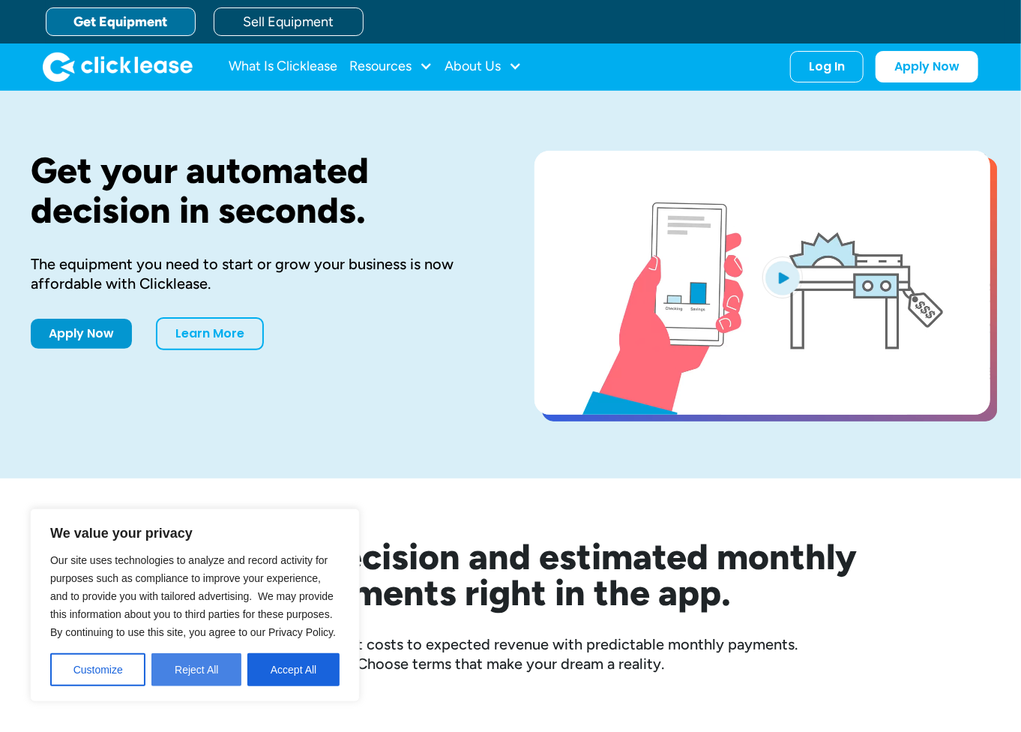
drag, startPoint x: 210, startPoint y: 675, endPoint x: 222, endPoint y: 655, distance: 22.9
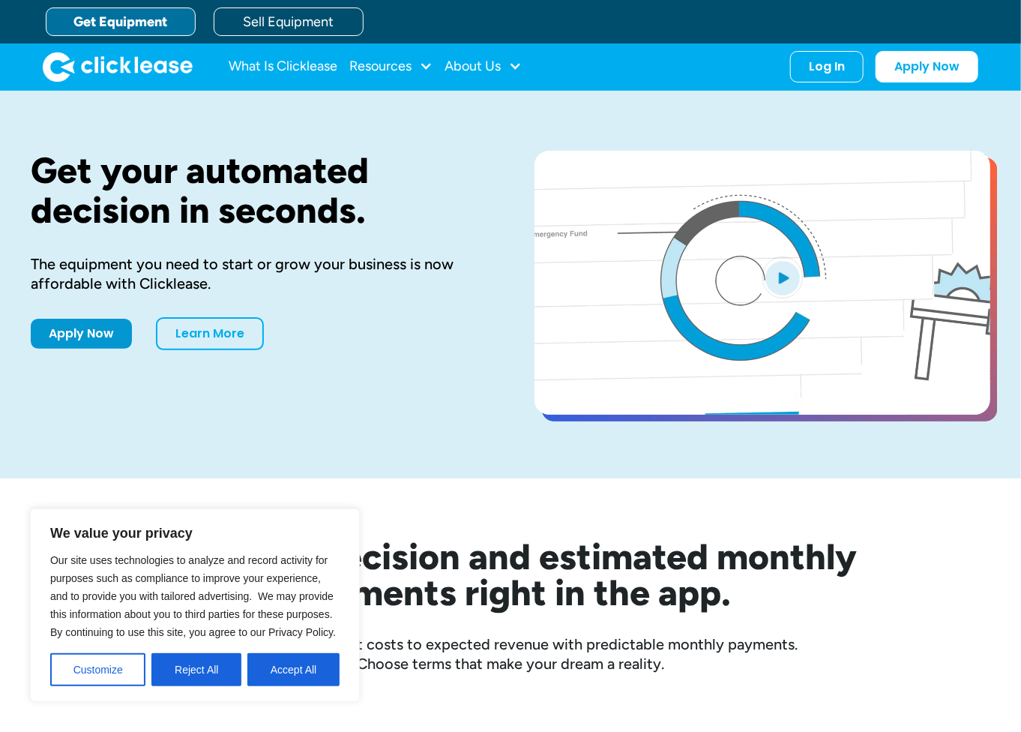
click at [210, 673] on button "Reject All" at bounding box center [196, 669] width 90 height 33
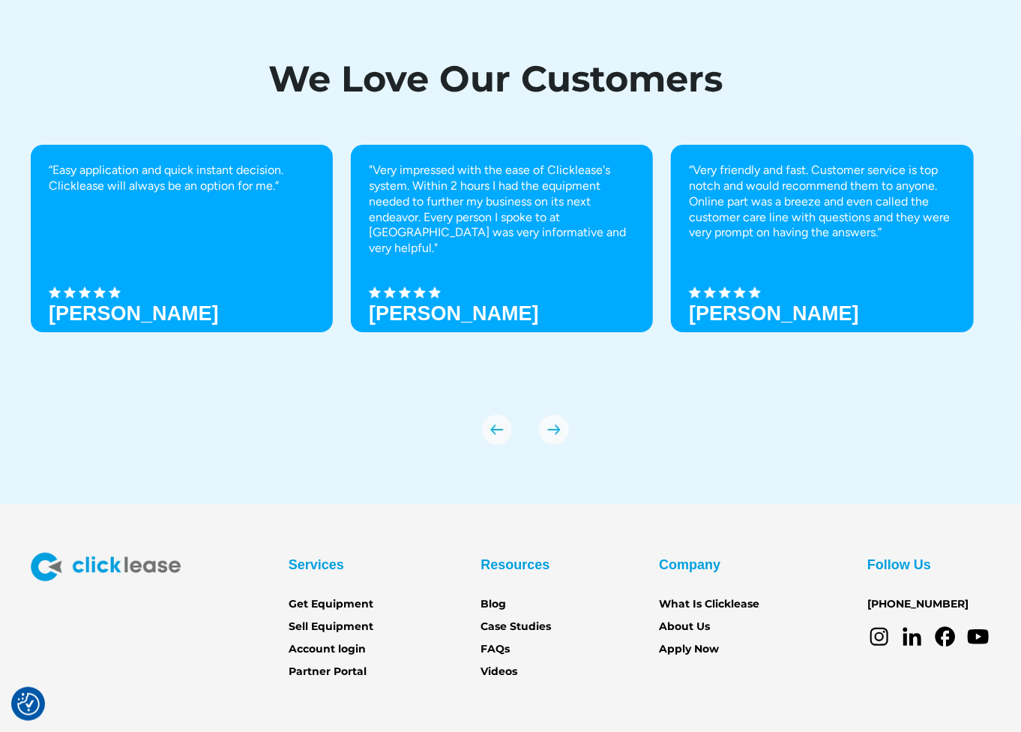
scroll to position [5079, 0]
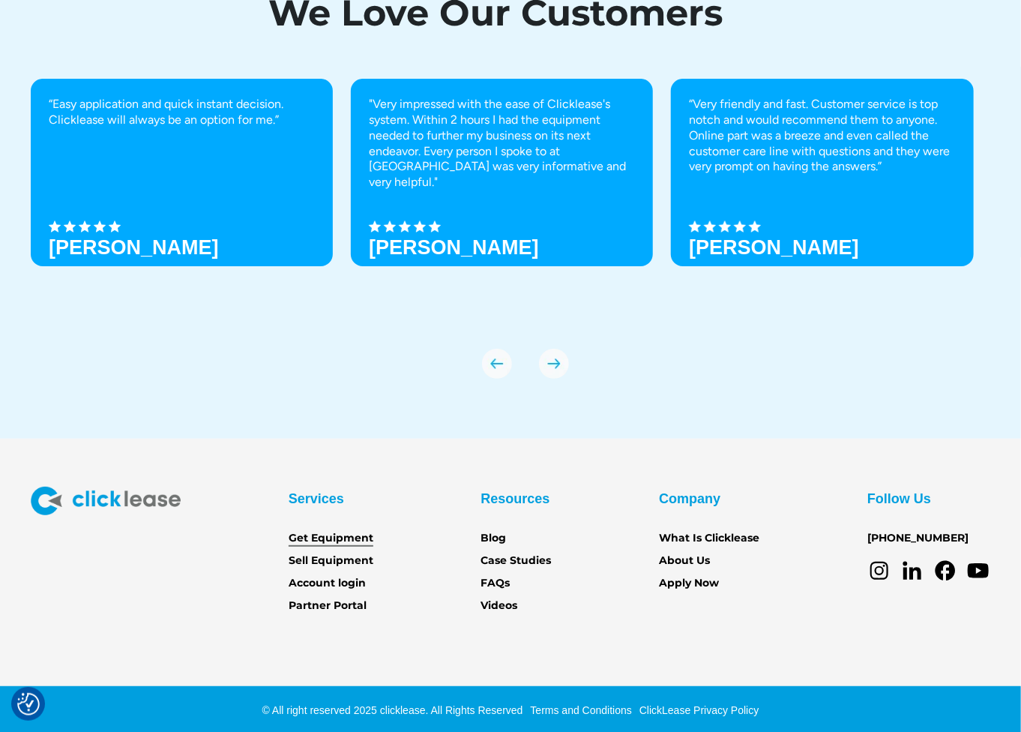
click at [298, 535] on link "Get Equipment" at bounding box center [331, 538] width 85 height 16
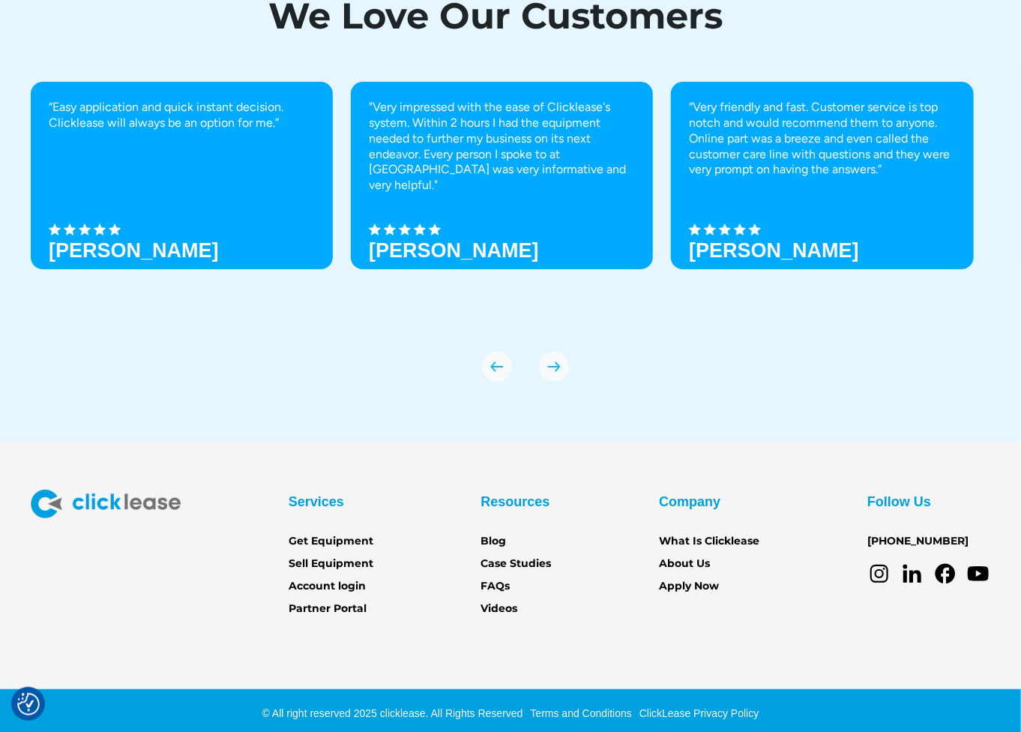
scroll to position [5079, 0]
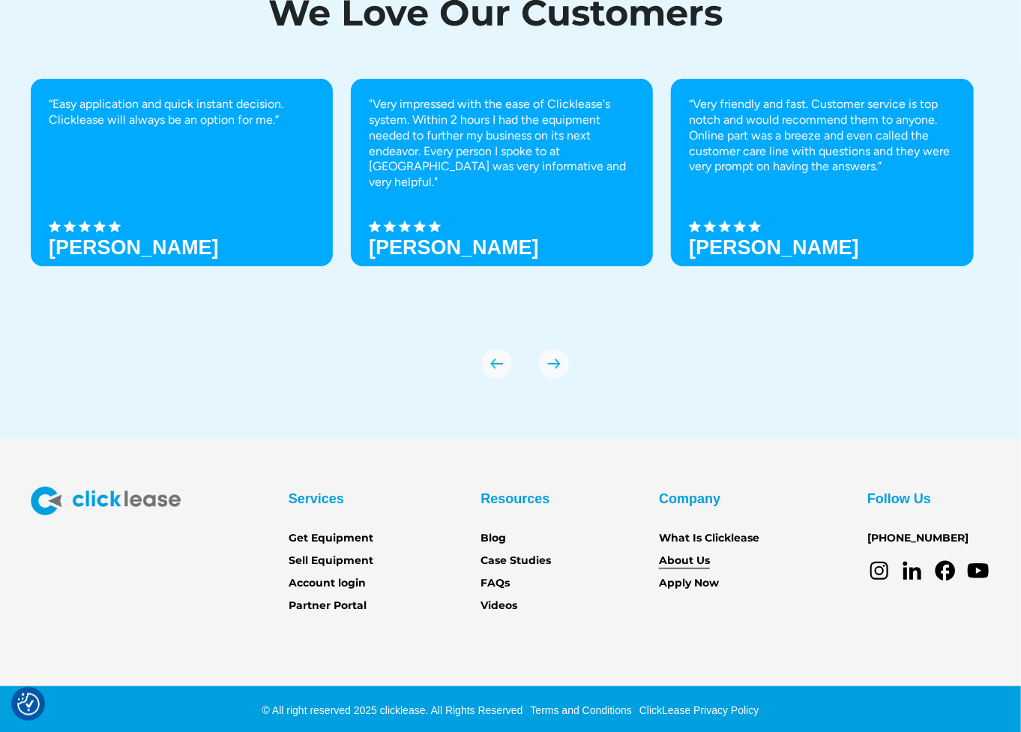
click at [691, 556] on link "About Us" at bounding box center [684, 561] width 51 height 16
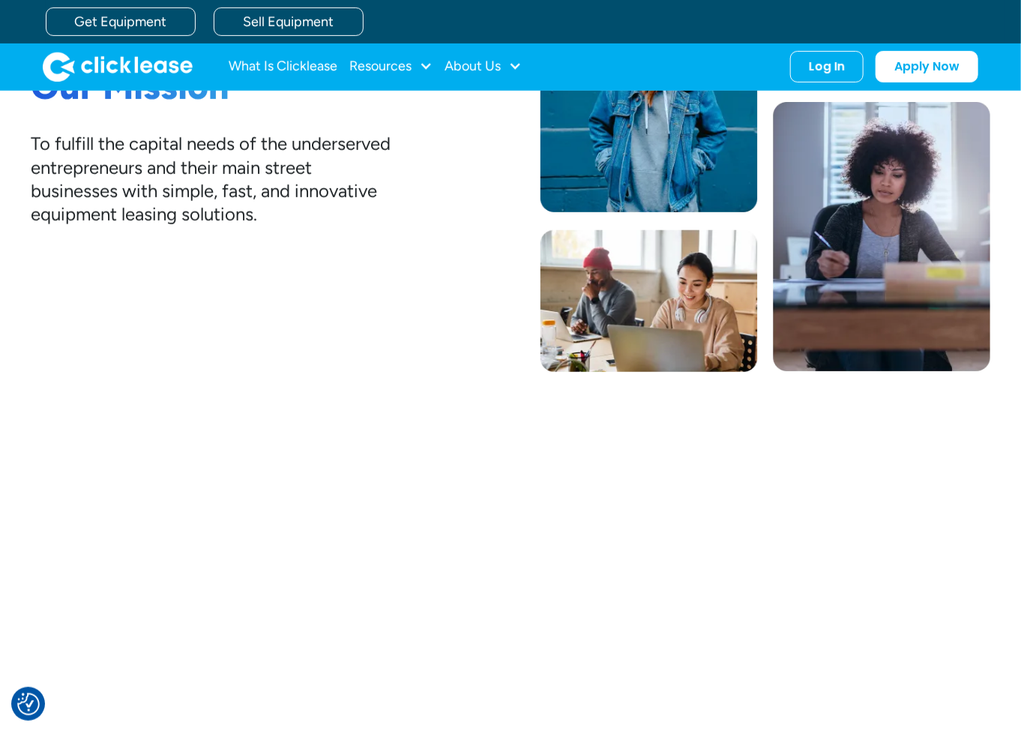
scroll to position [160, 0]
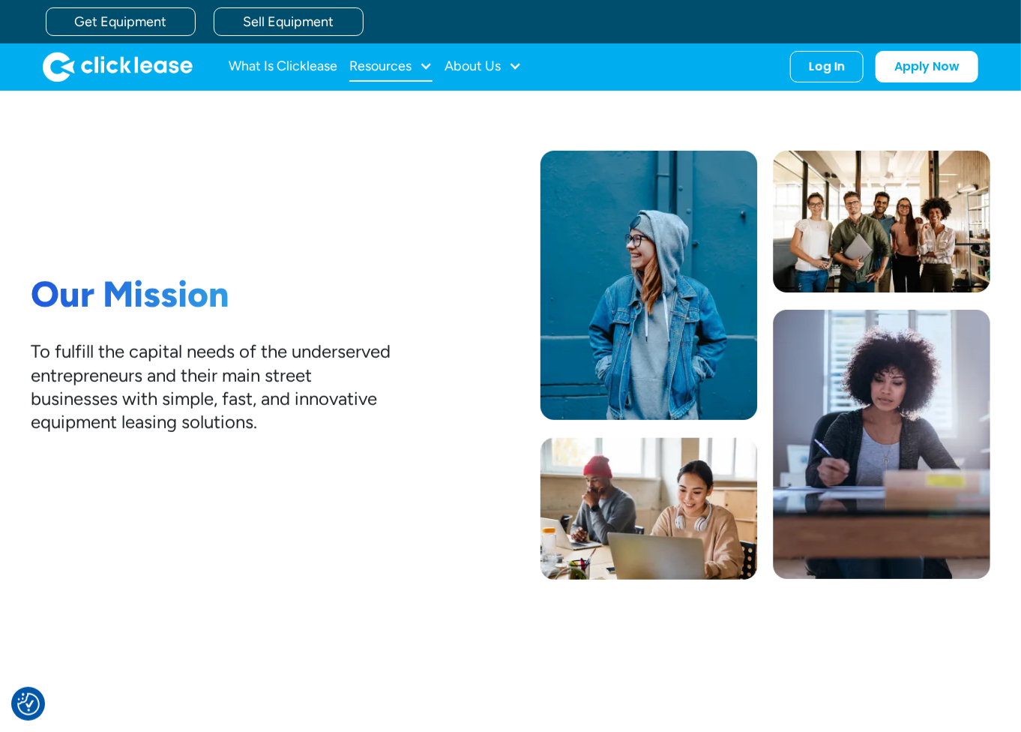
click at [381, 66] on div "Resources" at bounding box center [380, 66] width 62 height 0
click at [388, 151] on link "Case Studies" at bounding box center [393, 144] width 70 height 28
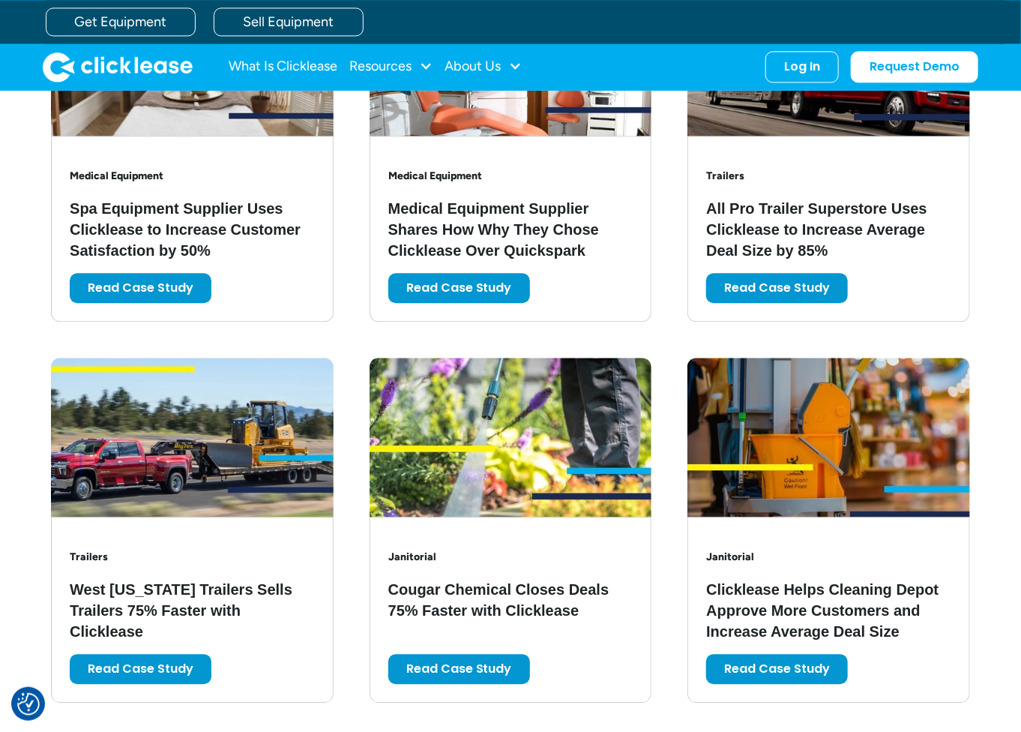
scroll to position [1500, 0]
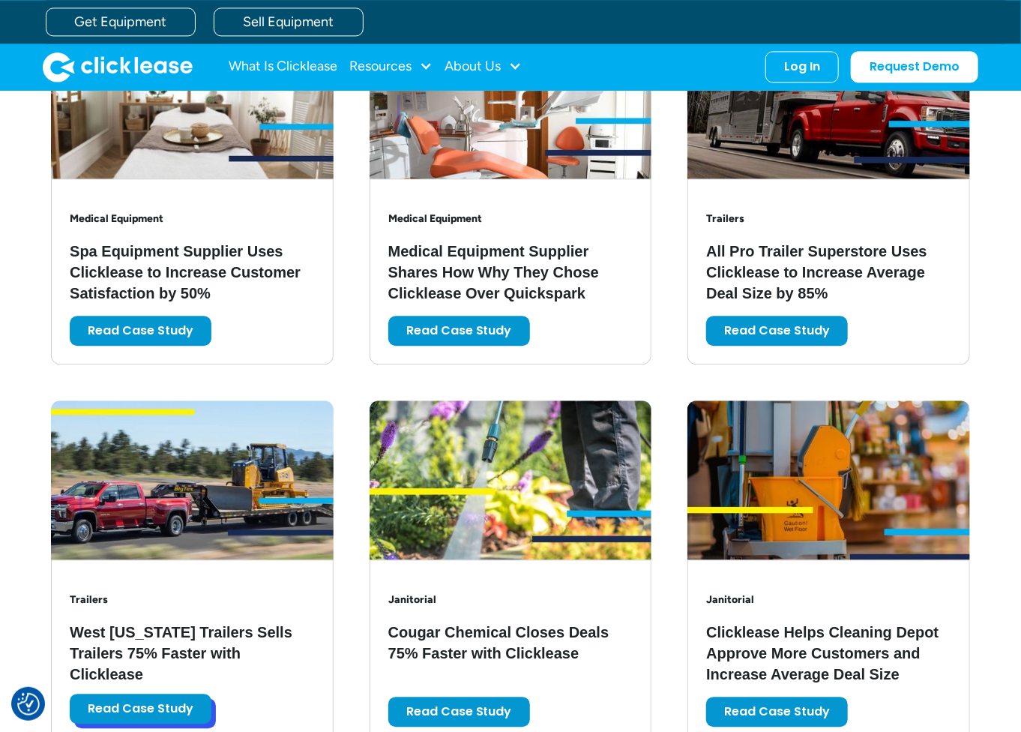
click at [152, 704] on link "Read Case Study" at bounding box center [141, 709] width 142 height 30
